Goal: Information Seeking & Learning: Learn about a topic

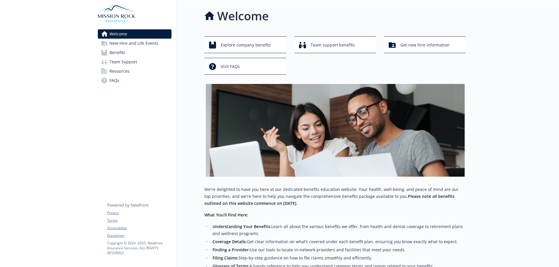
click at [120, 72] on span "Resources" at bounding box center [119, 71] width 20 height 9
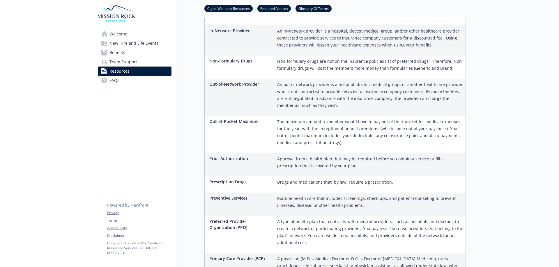
scroll to position [1078, 0]
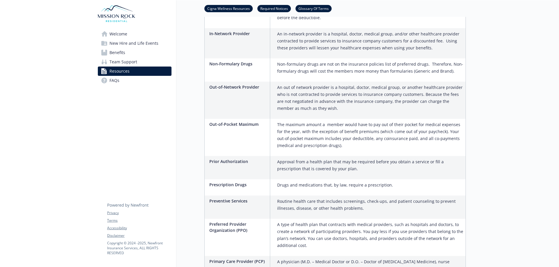
click at [121, 63] on span "Team Support" at bounding box center [123, 61] width 28 height 9
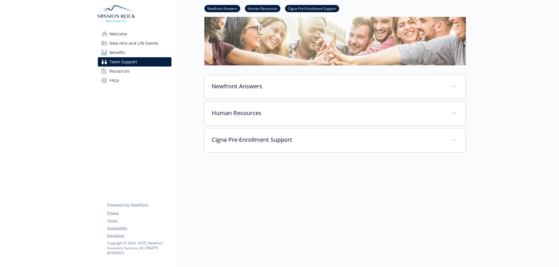
click at [123, 52] on span "Benefits" at bounding box center [117, 52] width 16 height 9
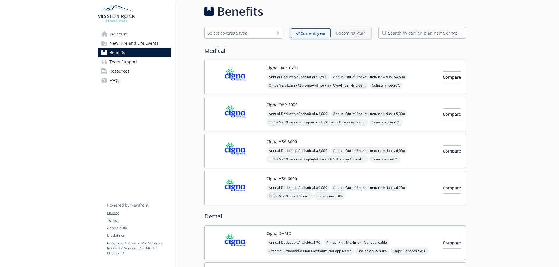
scroll to position [42, 0]
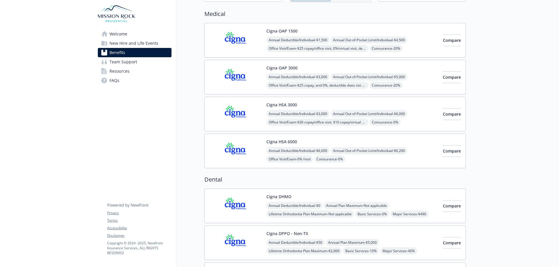
click at [114, 34] on span "Welcome" at bounding box center [118, 33] width 18 height 9
